Goal: Task Accomplishment & Management: Manage account settings

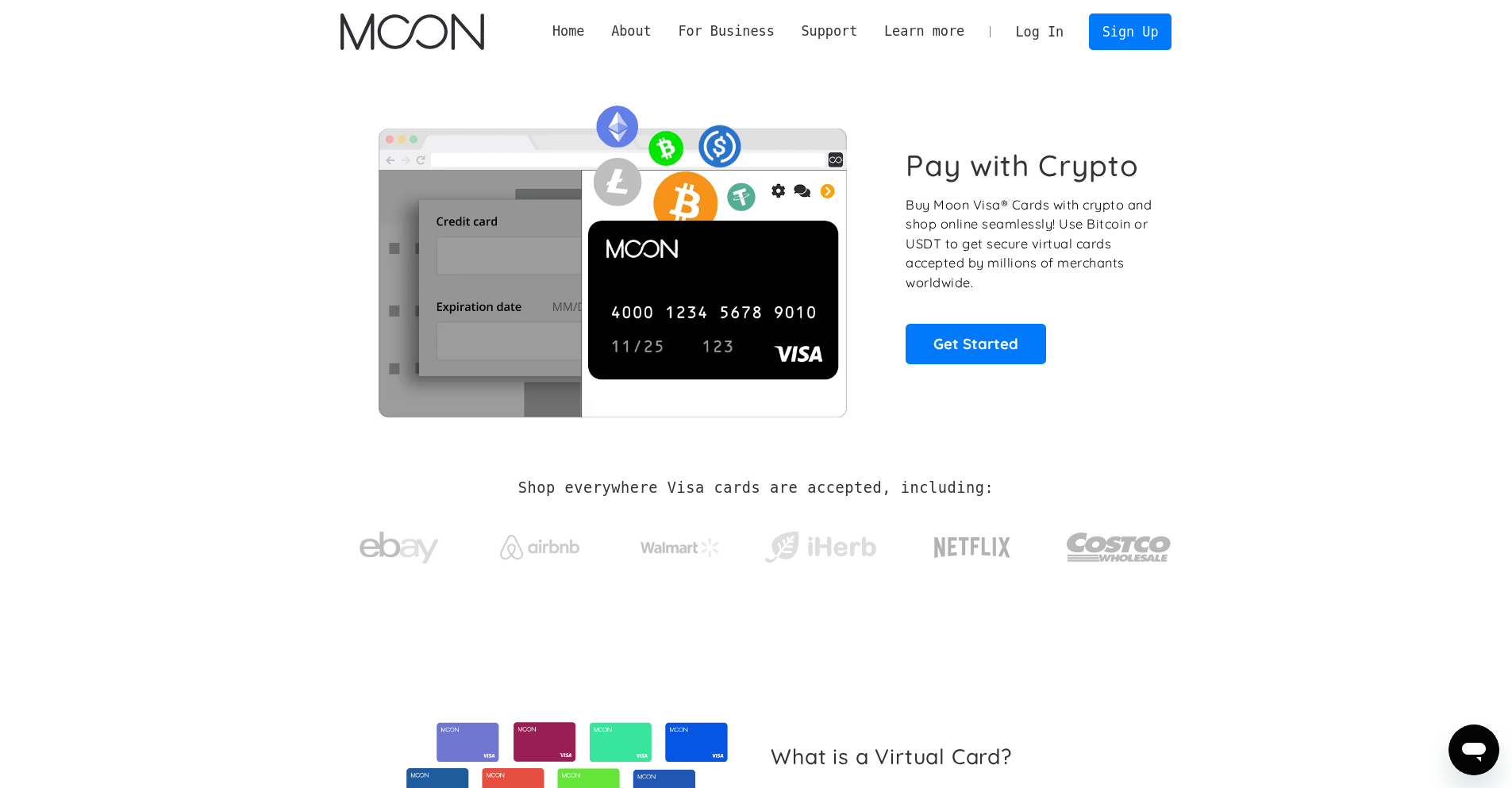
click at [1055, 33] on link "Log In" at bounding box center [1040, 31] width 74 height 35
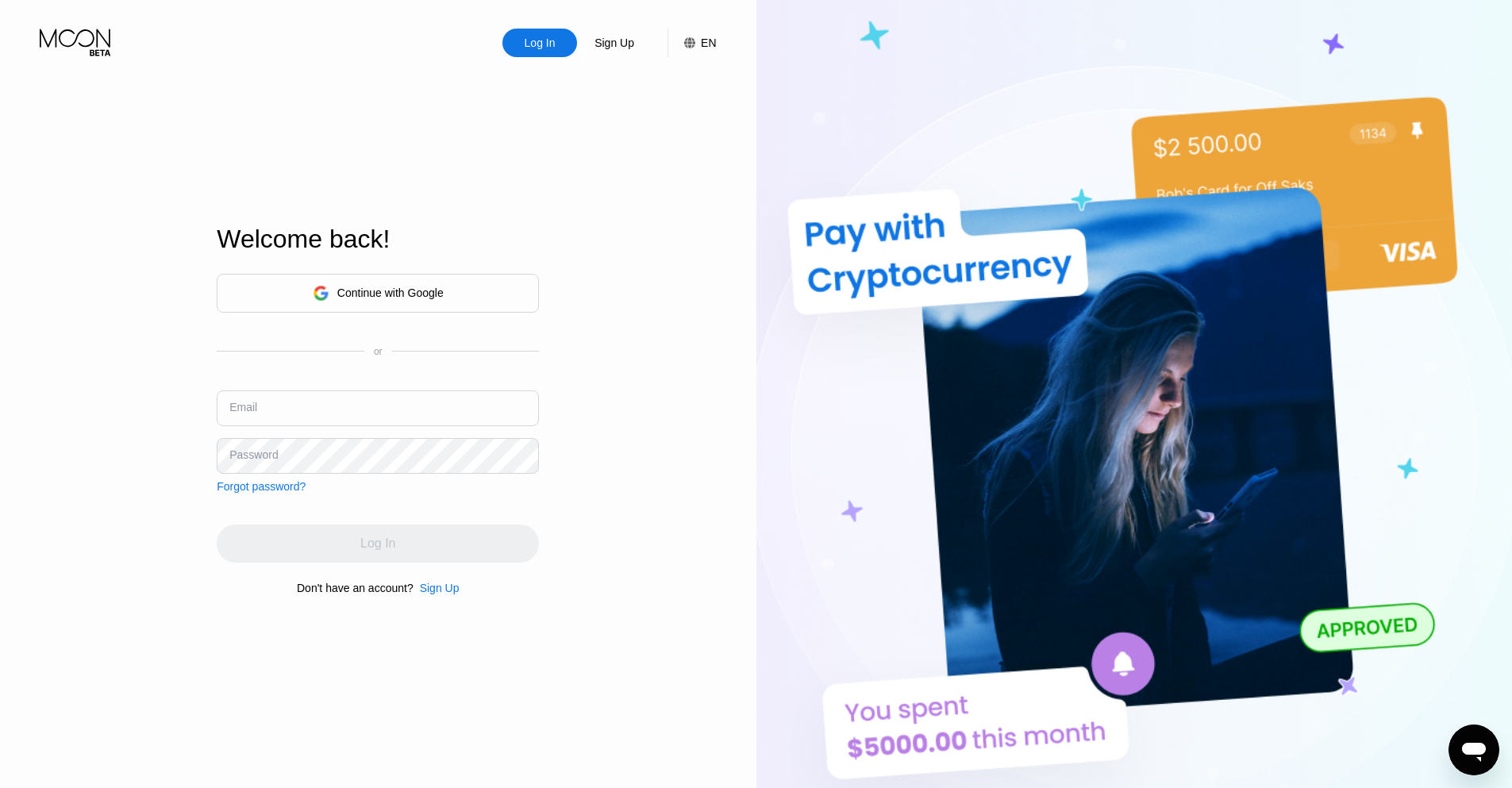
click at [296, 407] on input "text" at bounding box center [378, 408] width 322 height 35
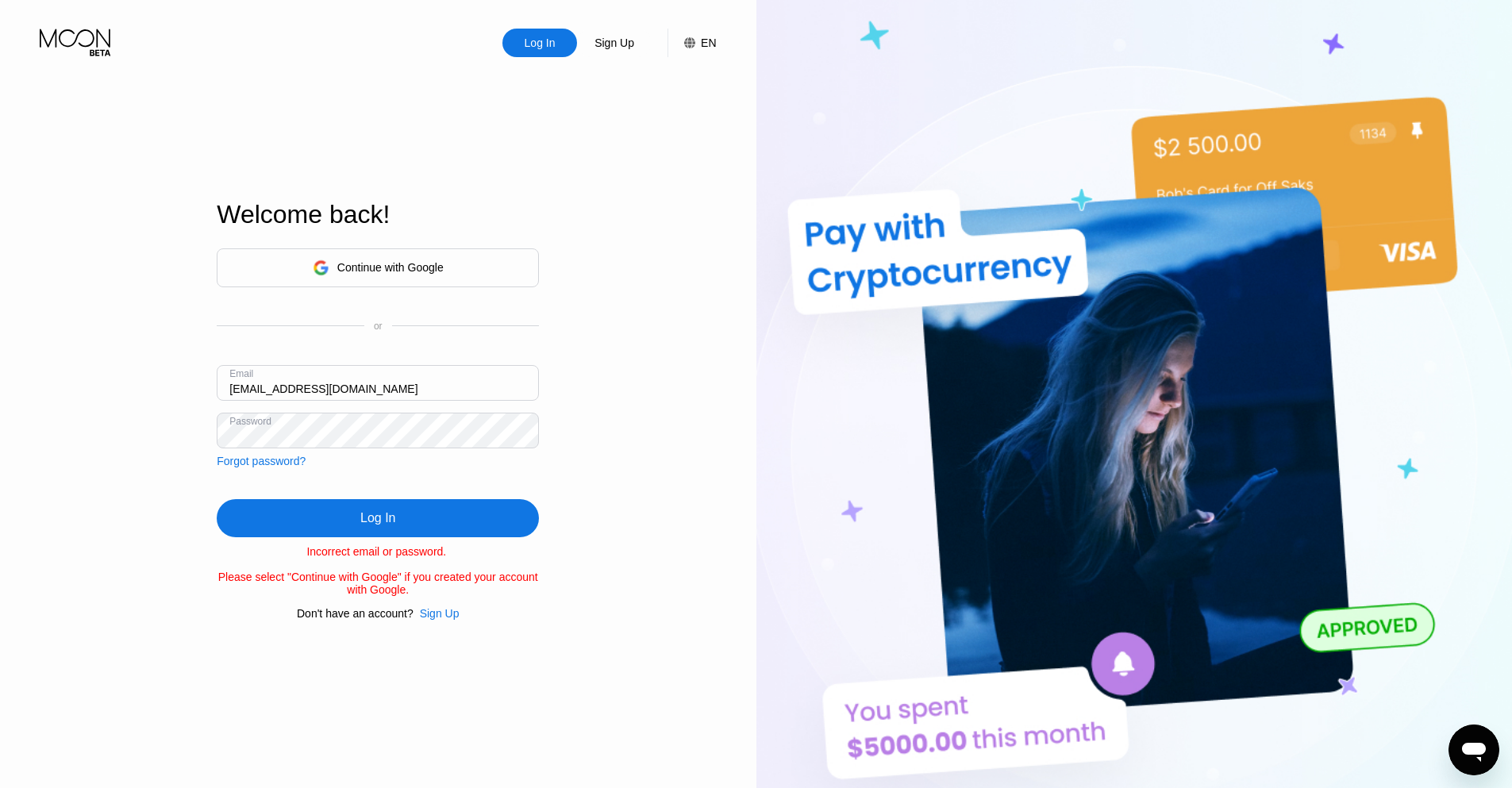
click at [272, 383] on input "[EMAIL_ADDRESS][DOMAIN_NAME]" at bounding box center [378, 383] width 322 height 35
click at [443, 379] on input "[EMAIL_ADDRESS][DOMAIN_NAME]" at bounding box center [378, 383] width 322 height 35
type input "[EMAIL_ADDRESS][DOMAIN_NAME]"
